Goal: Transaction & Acquisition: Purchase product/service

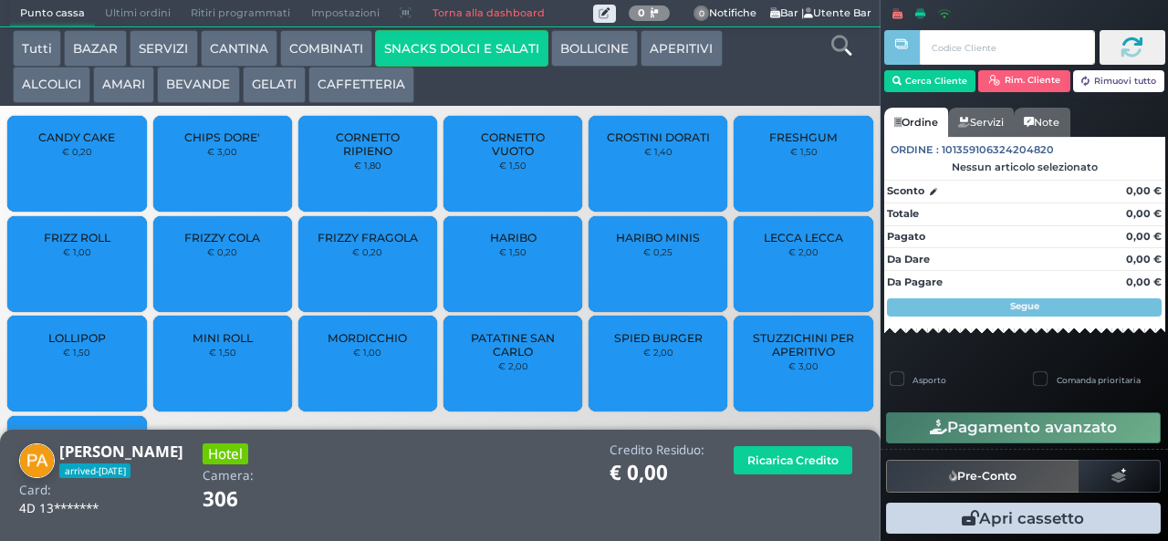
click at [524, 351] on span "PATATINE SAN CARLO" at bounding box center [513, 344] width 109 height 27
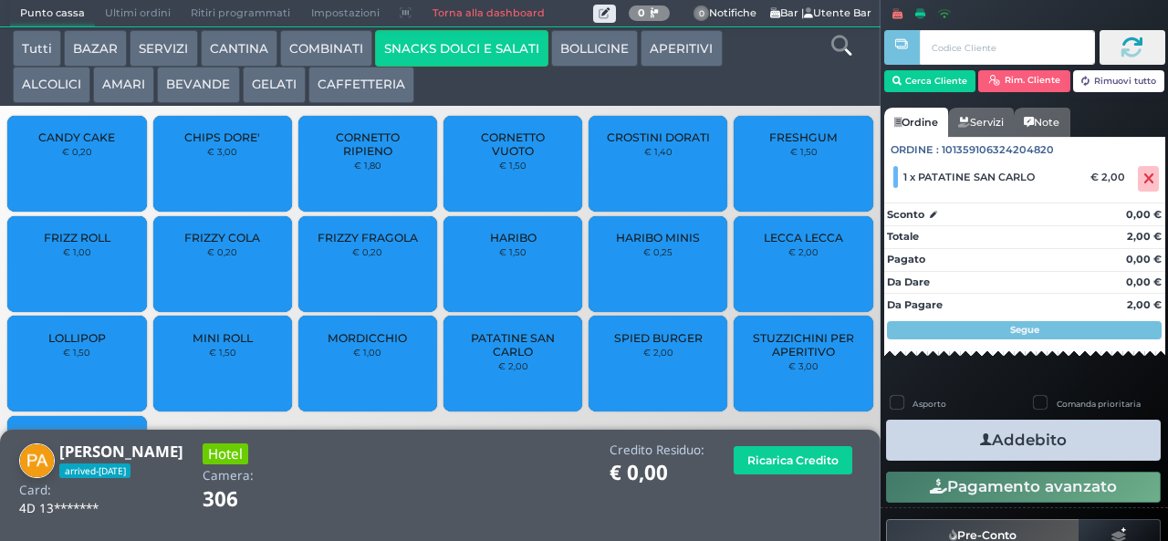
click at [1070, 443] on button "Addebito" at bounding box center [1023, 440] width 275 height 41
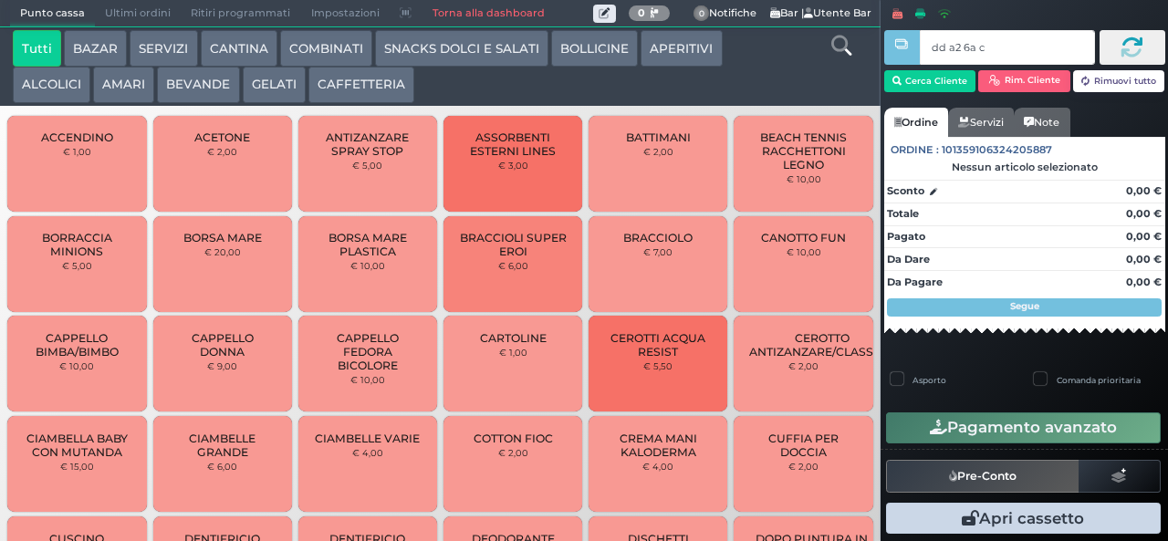
type input "dd a2 6a c3"
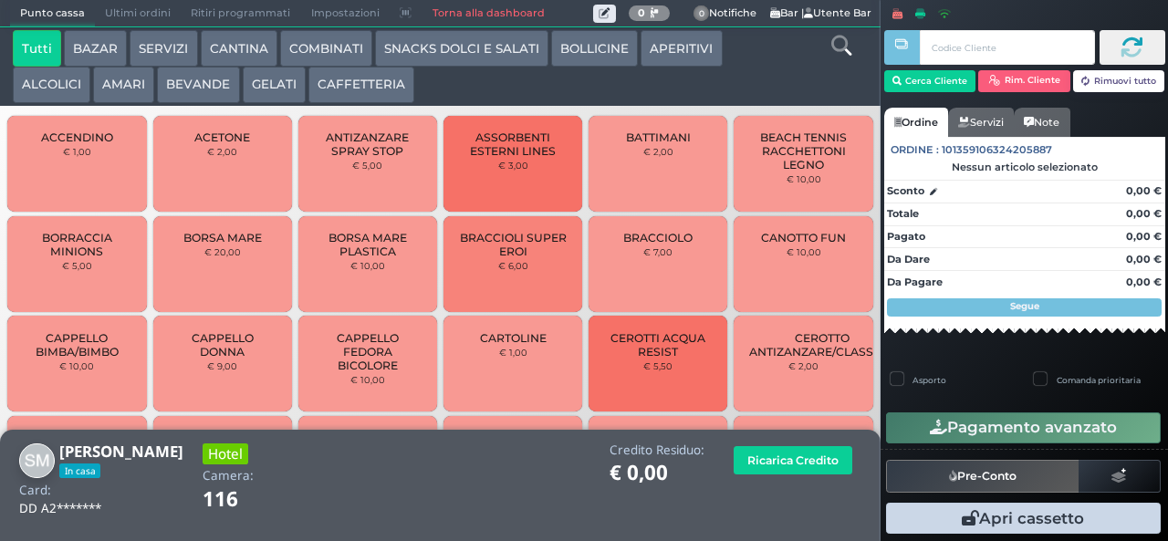
click at [267, 86] on button "GELATI" at bounding box center [274, 85] width 63 height 37
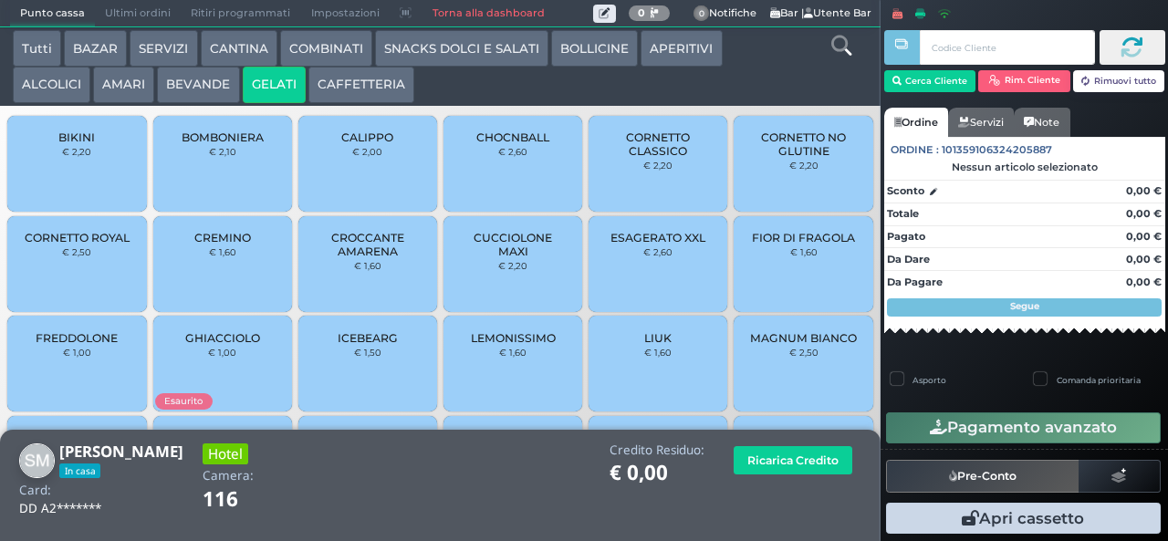
click at [350, 247] on span "CROCCANTE AMARENA" at bounding box center [368, 244] width 109 height 27
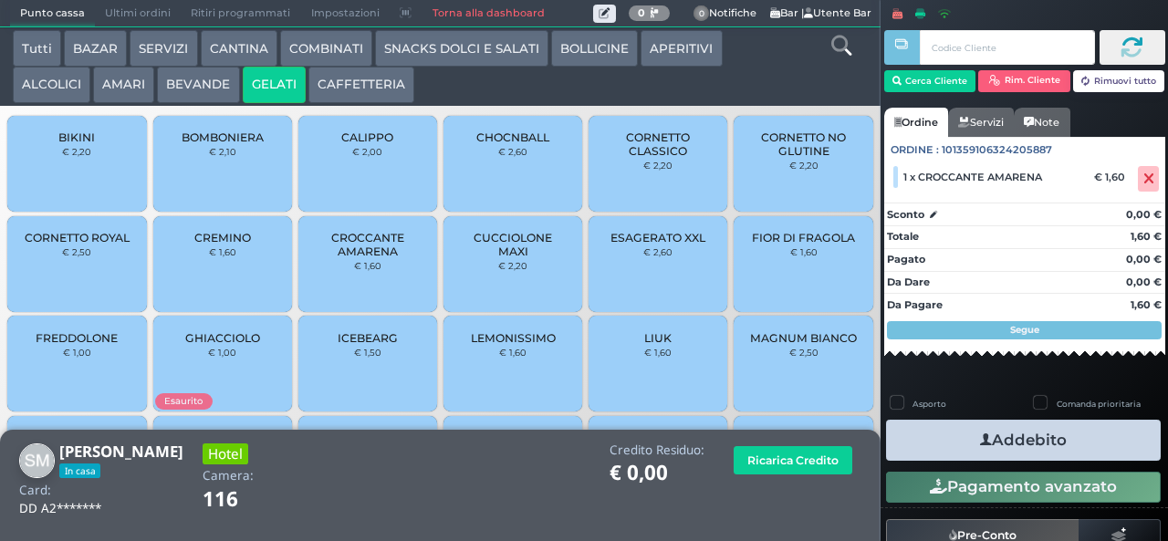
click at [204, 245] on span "CREMINO" at bounding box center [222, 238] width 57 height 14
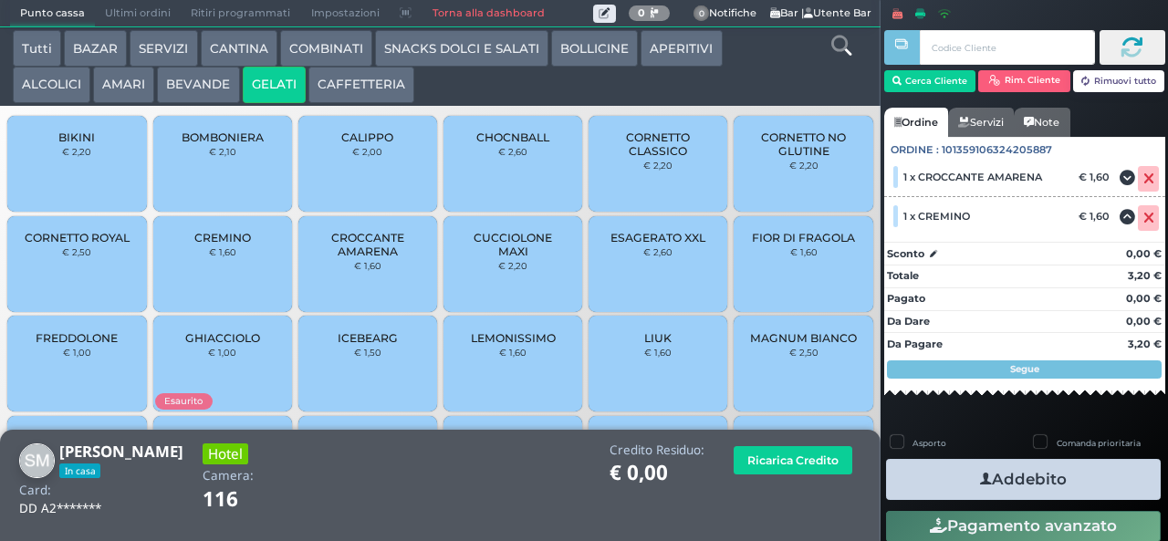
click at [937, 480] on button "Addebito" at bounding box center [1023, 479] width 275 height 41
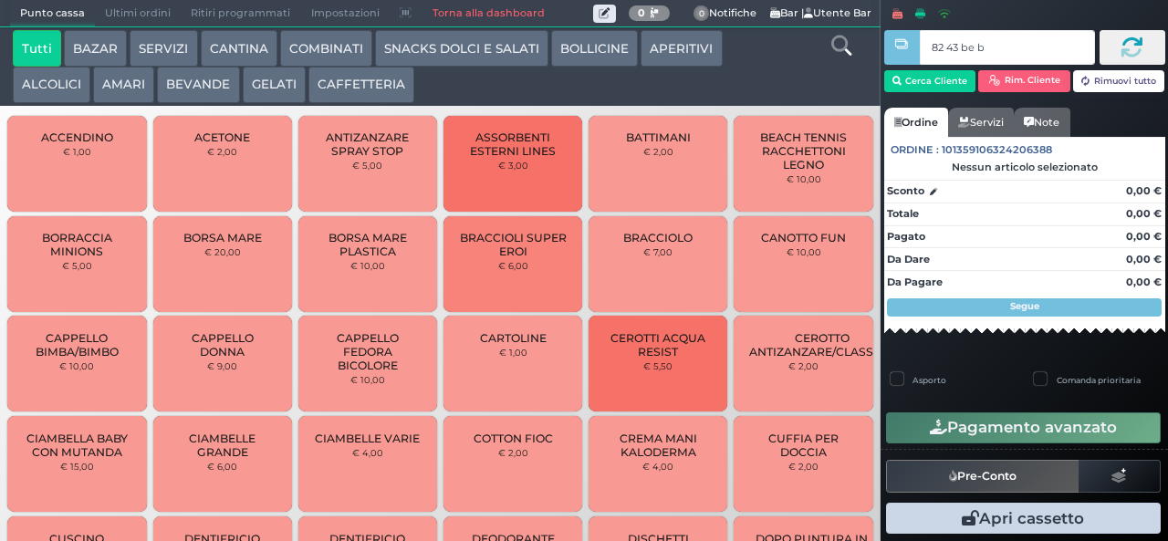
type input "82 43 be b9"
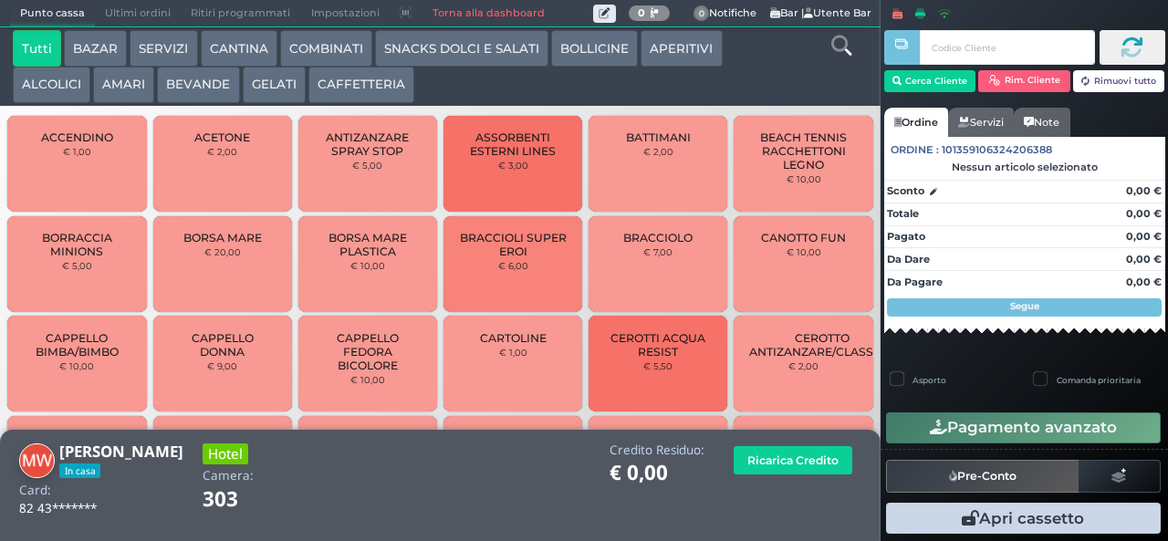
click at [267, 90] on button "GELATI" at bounding box center [274, 85] width 63 height 37
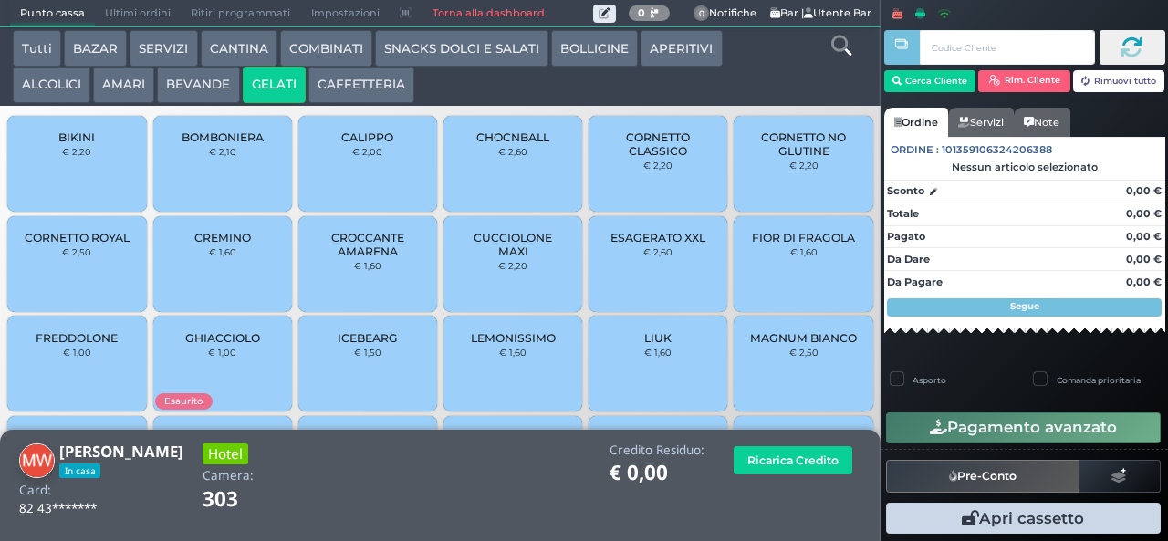
click at [354, 258] on span "CROCCANTE AMARENA" at bounding box center [368, 244] width 109 height 27
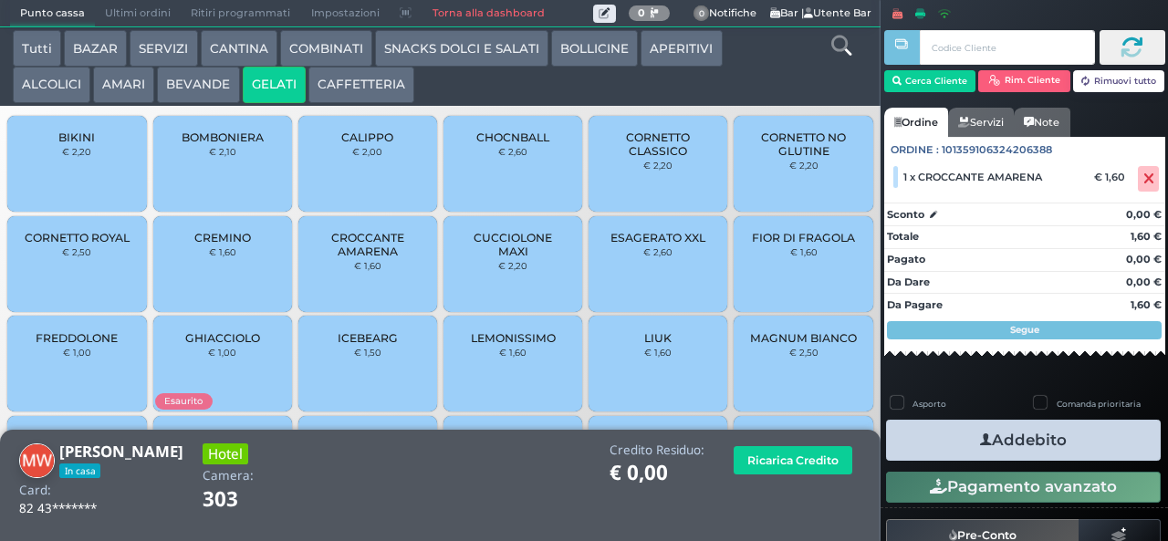
click at [351, 258] on span "CROCCANTE AMARENA" at bounding box center [368, 244] width 109 height 27
click at [980, 439] on icon "button" at bounding box center [986, 440] width 12 height 19
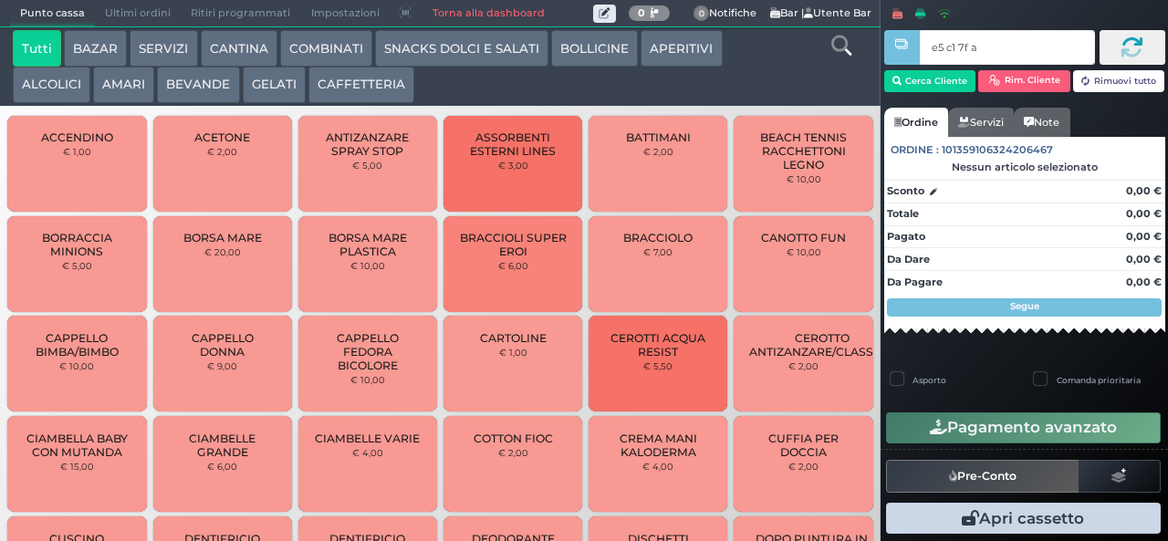
type input "e5 c1 7f aa"
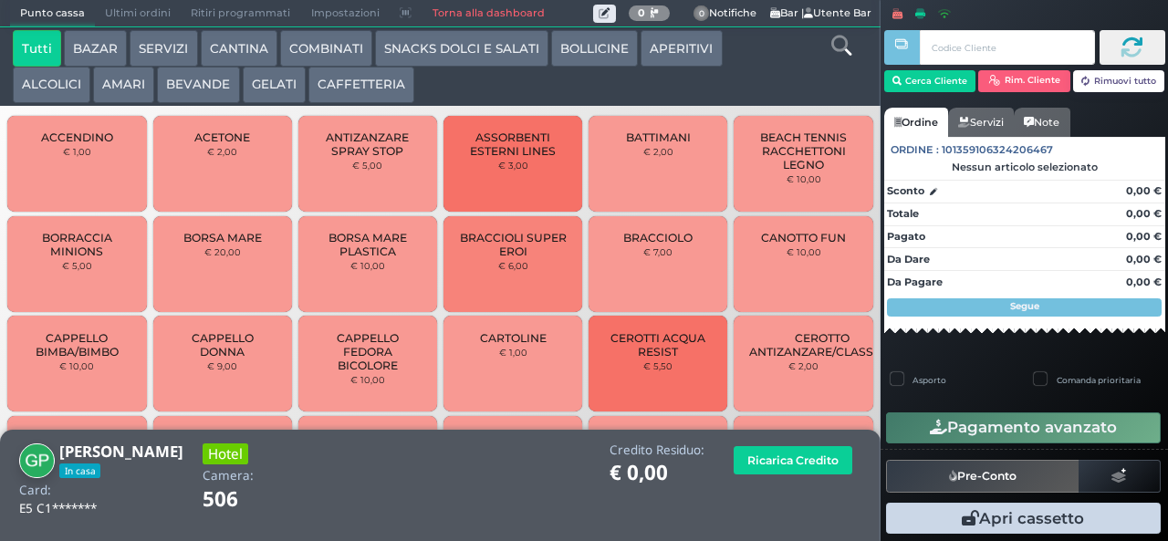
click at [314, 53] on button "COMBINATI" at bounding box center [326, 48] width 92 height 37
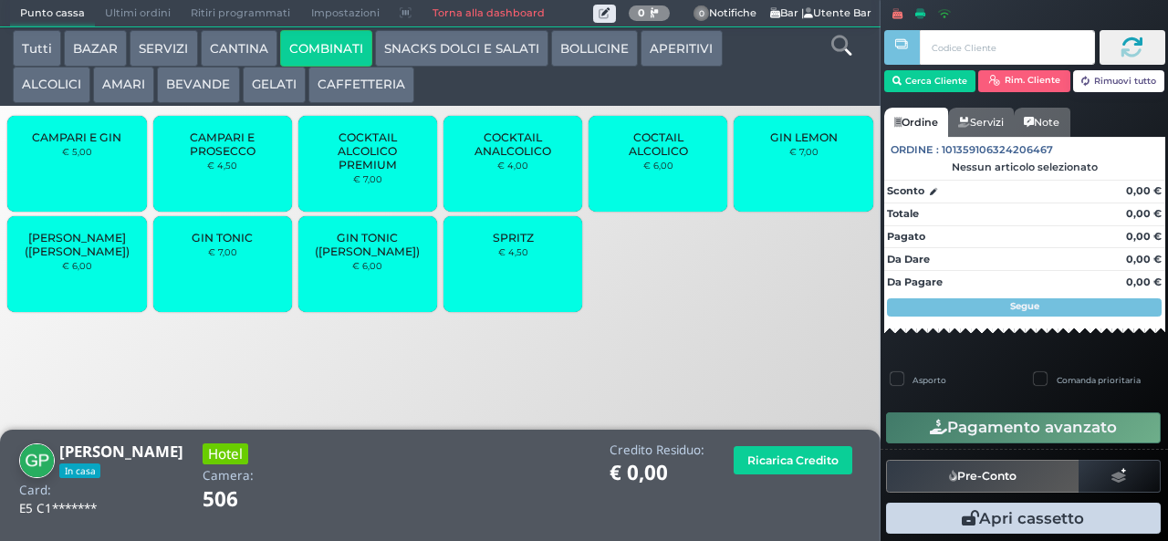
click at [515, 245] on span "SPRITZ" at bounding box center [513, 238] width 41 height 14
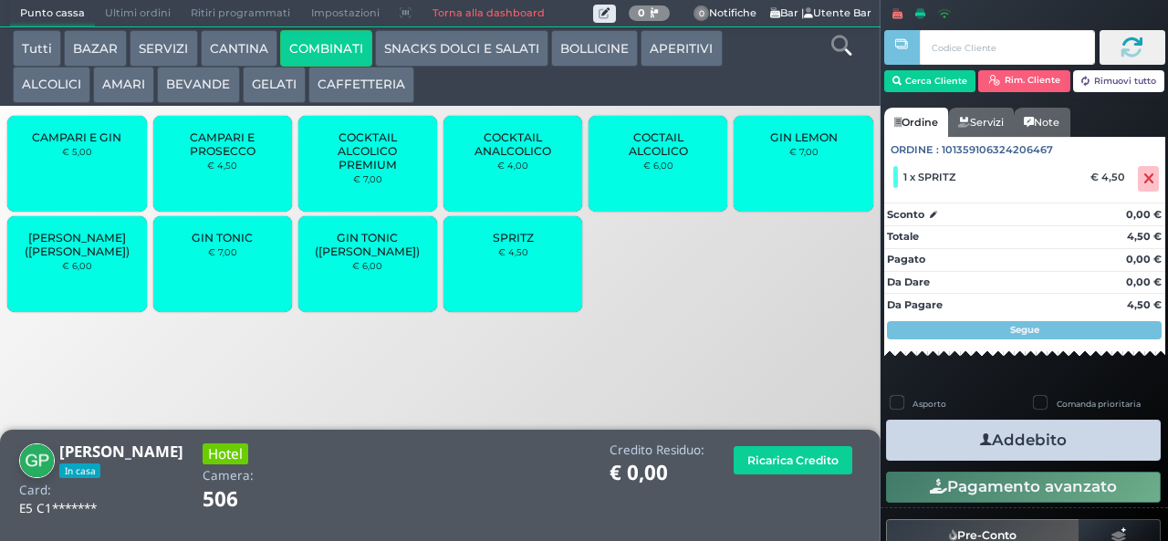
click at [506, 285] on div "SPRITZ € 4,50" at bounding box center [513, 264] width 139 height 96
click at [936, 440] on button "Addebito" at bounding box center [1023, 440] width 275 height 41
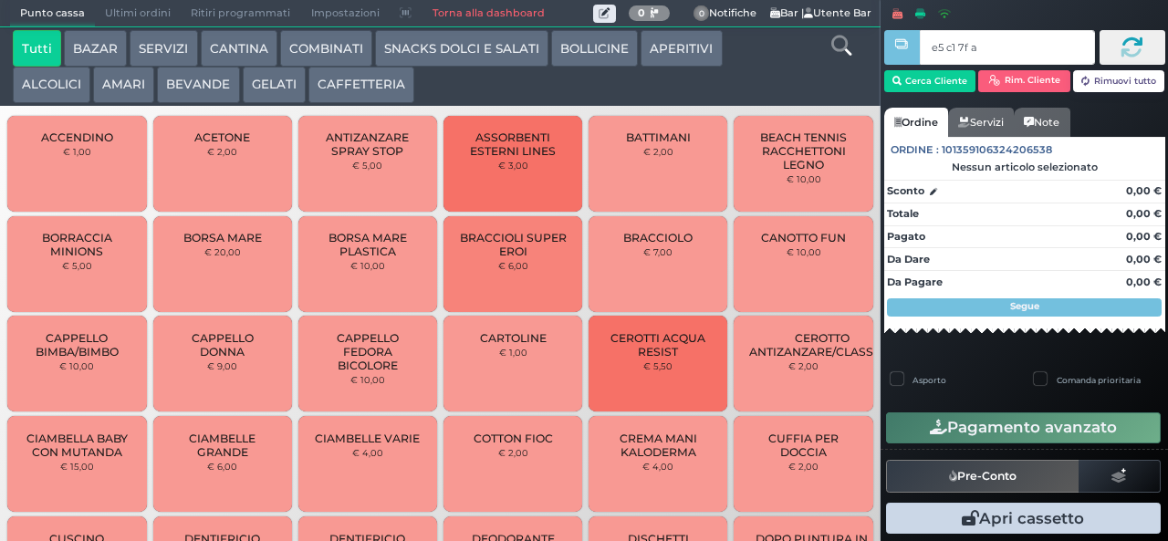
type input "e5 c1 7f aa"
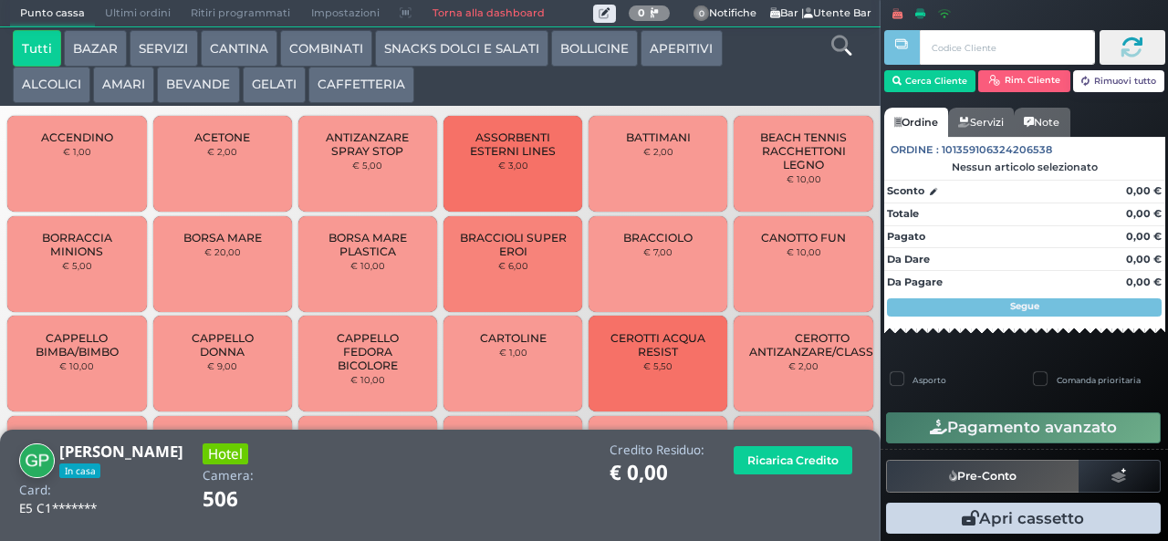
click at [323, 55] on button "COMBINATI" at bounding box center [326, 48] width 92 height 37
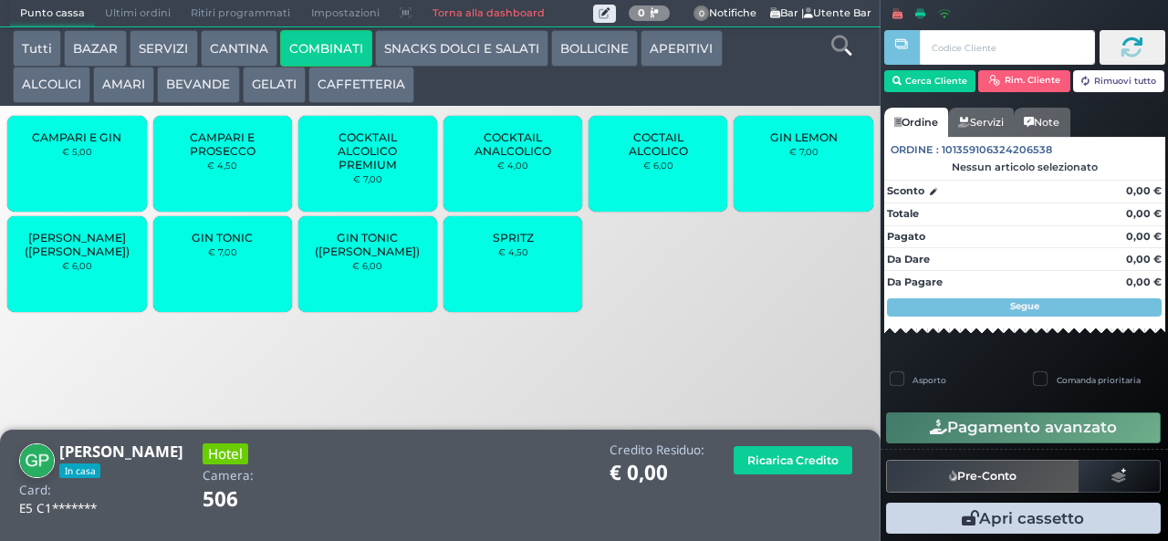
click at [504, 245] on span "SPRITZ" at bounding box center [513, 238] width 41 height 14
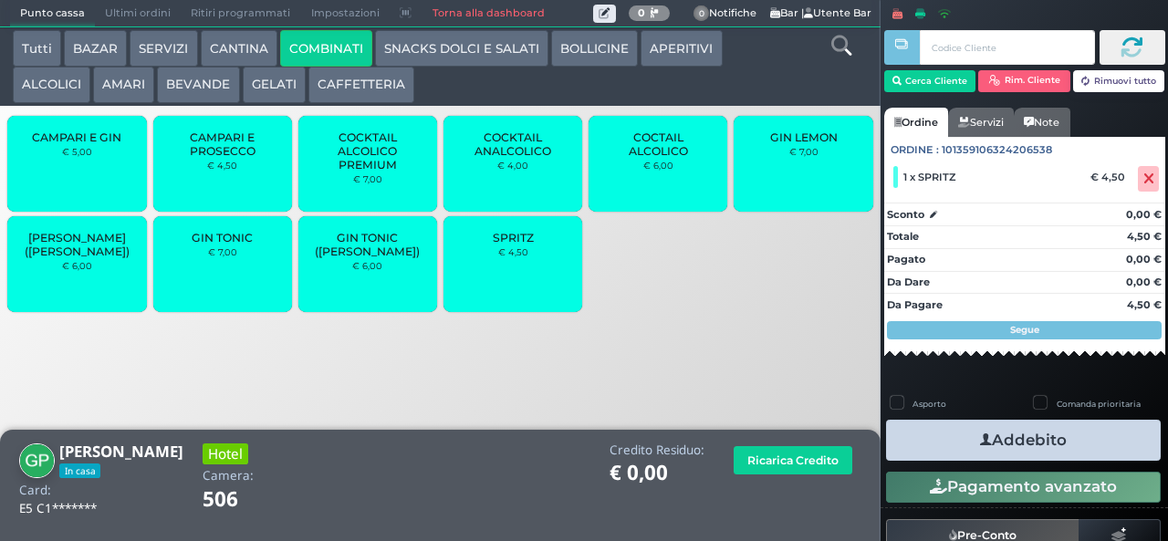
click at [945, 426] on button "Addebito" at bounding box center [1023, 440] width 275 height 41
